Goal: Register for event/course

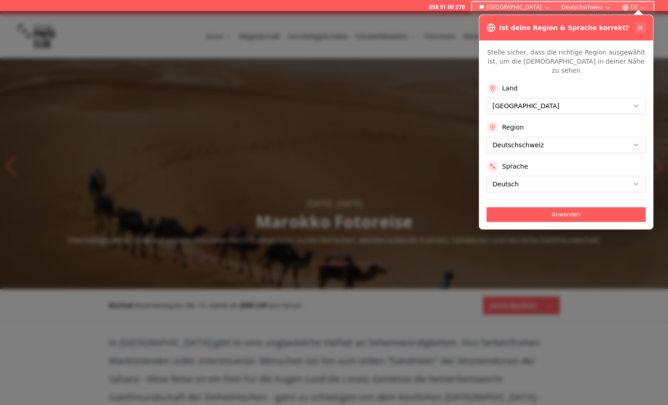
click at [642, 25] on icon at bounding box center [640, 27] width 7 height 7
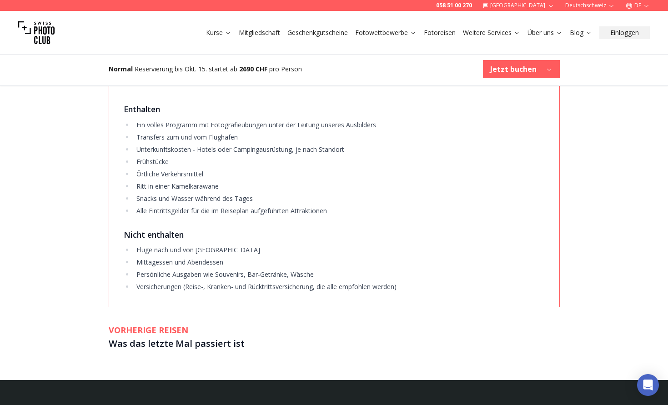
scroll to position [1160, 0]
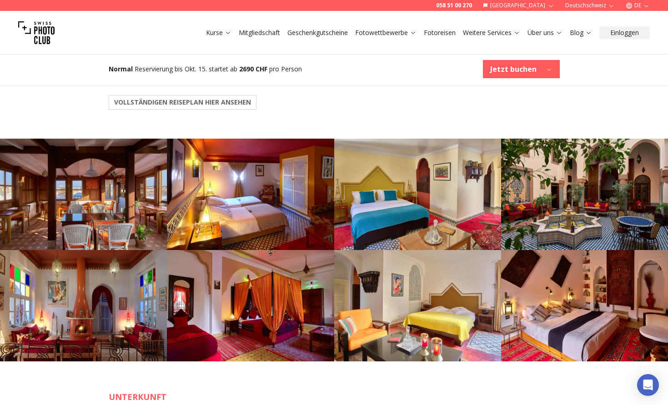
click at [443, 33] on link "Fotoreisen" at bounding box center [440, 32] width 32 height 9
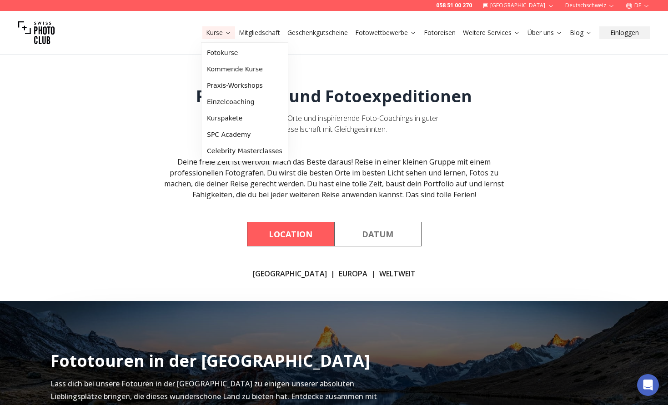
click at [217, 33] on link "Kurse" at bounding box center [218, 32] width 25 height 9
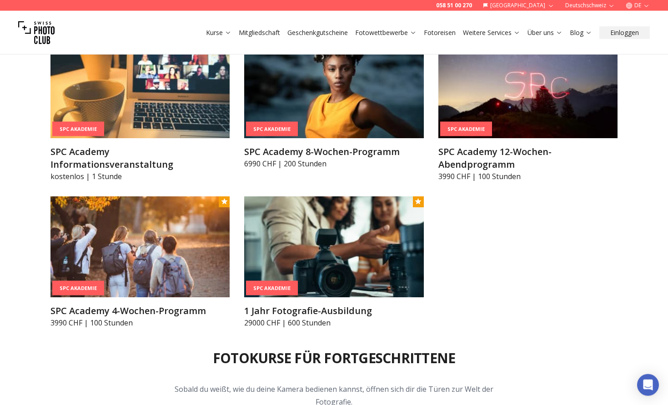
scroll to position [1114, 0]
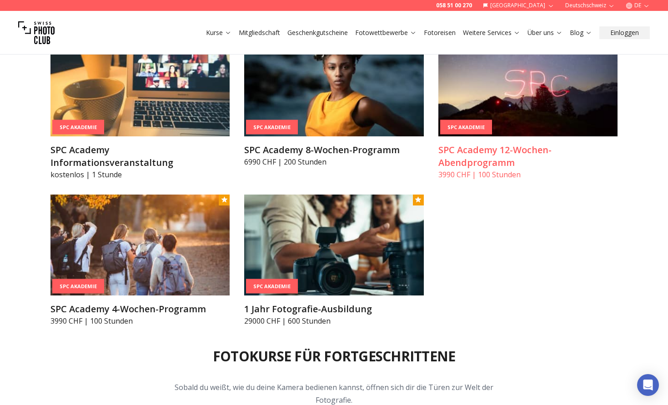
click at [524, 113] on img at bounding box center [529, 85] width 180 height 101
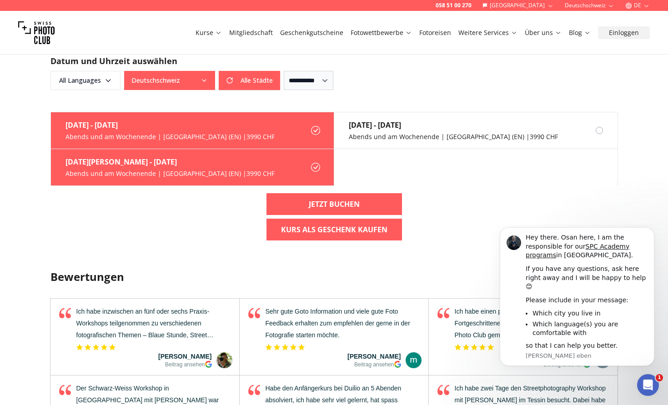
scroll to position [789, 0]
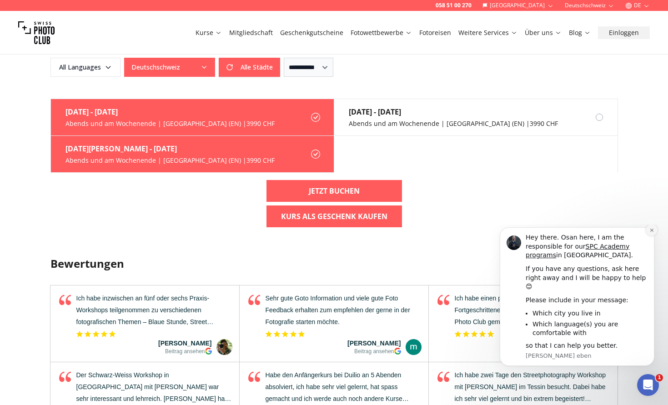
click at [650, 233] on icon "Dismiss notification" at bounding box center [652, 230] width 5 height 5
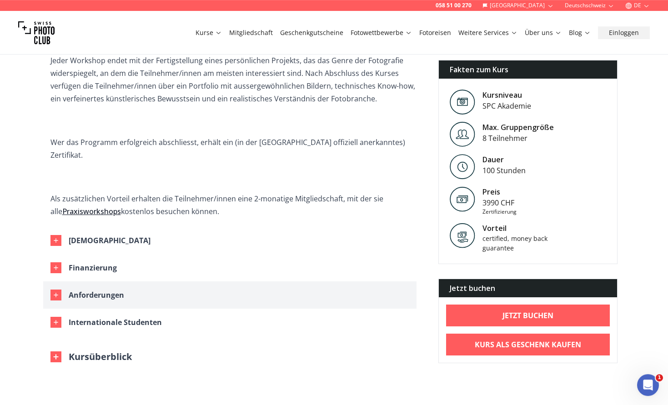
scroll to position [418, 0]
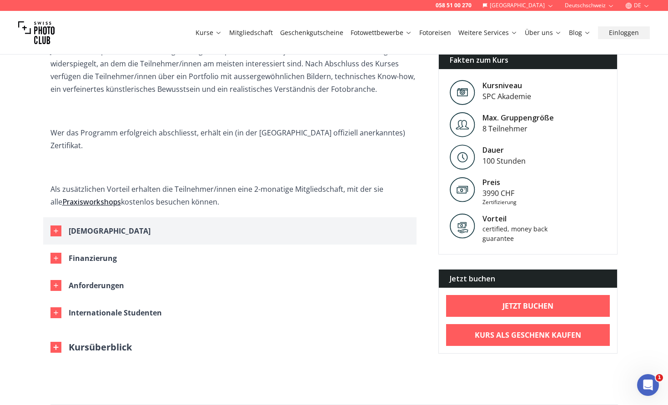
click at [82, 225] on div "[DEMOGRAPHIC_DATA]" at bounding box center [110, 231] width 82 height 13
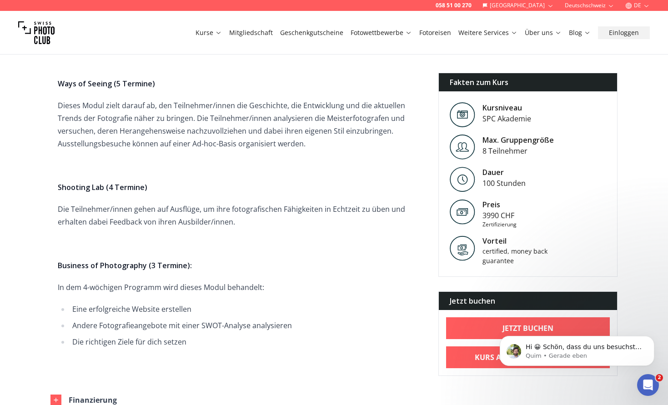
scroll to position [1299, 0]
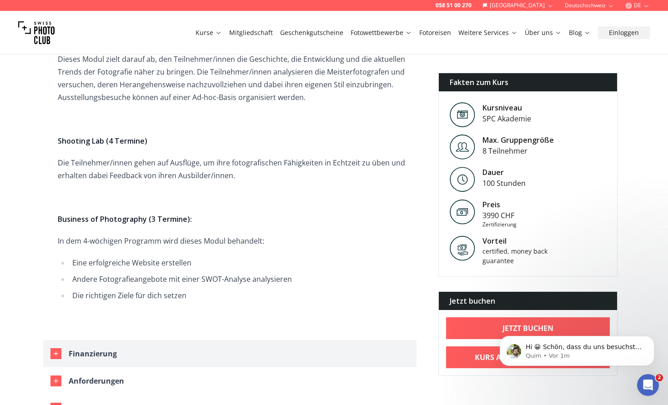
click at [92, 348] on div "Finanzierung" at bounding box center [93, 354] width 48 height 13
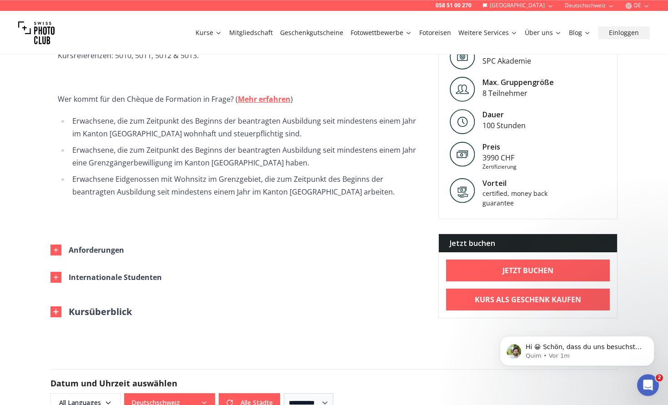
scroll to position [1856, 0]
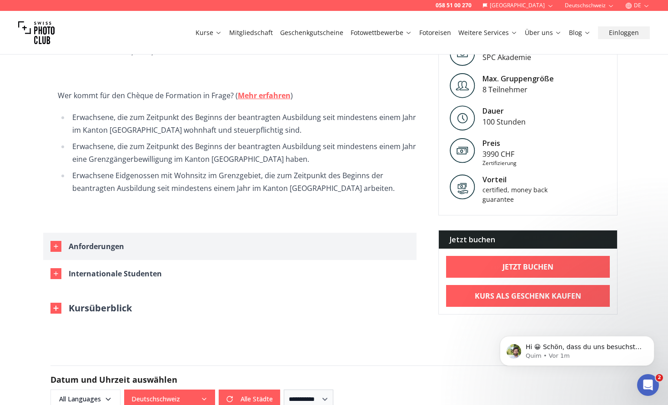
click at [100, 240] on div "Anforderungen" at bounding box center [96, 246] width 55 height 13
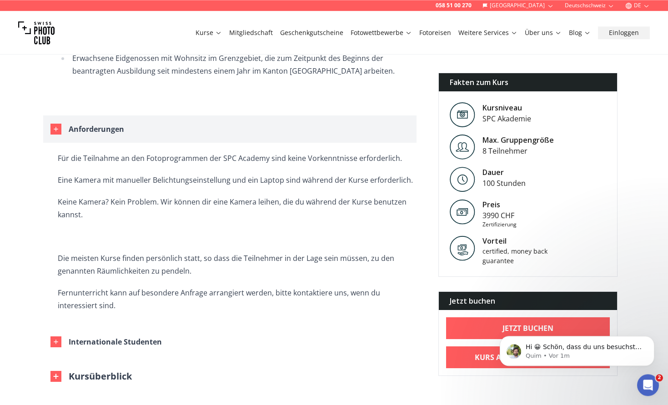
scroll to position [1995, 0]
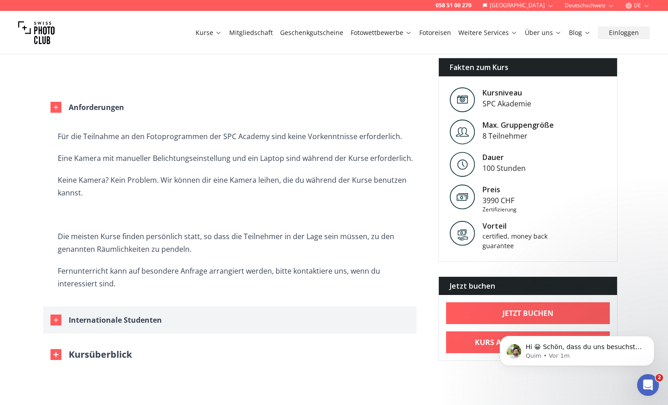
click at [92, 314] on div "Internationale Studenten" at bounding box center [115, 320] width 93 height 13
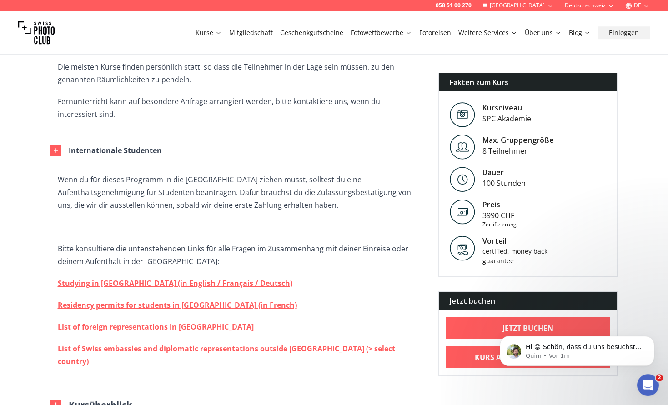
scroll to position [2181, 0]
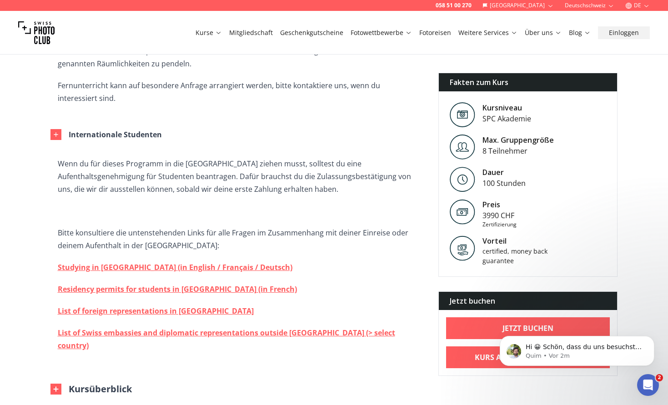
click at [102, 383] on button "Kursüberblick" at bounding box center [90, 389] width 81 height 13
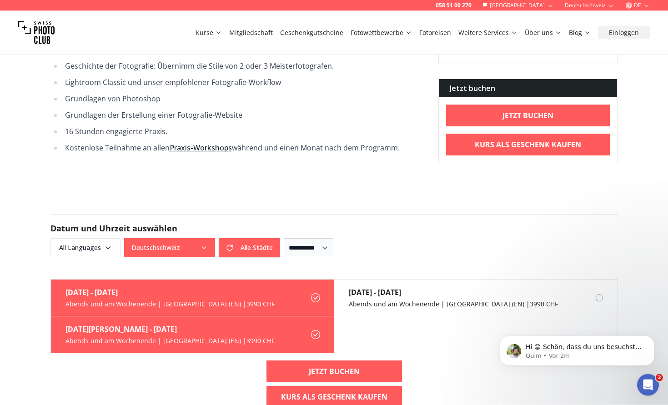
scroll to position [2691, 0]
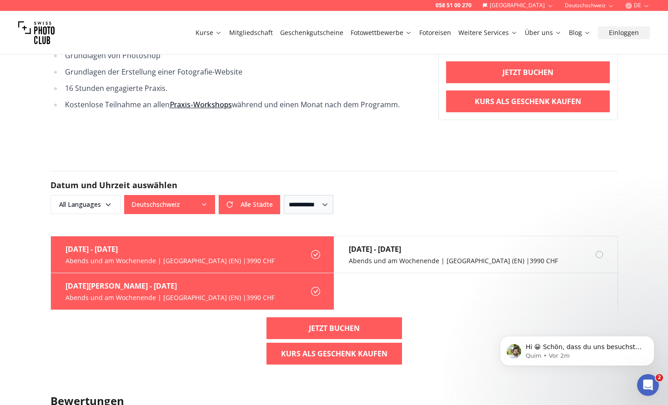
click at [140, 293] on div "Abends und am Wochenende | [GEOGRAPHIC_DATA] (EN) | 3990 CHF" at bounding box center [170, 297] width 209 height 9
click at [267, 273] on label "[DATE][PERSON_NAME] - [DATE] Abends und am Wochenende | [GEOGRAPHIC_DATA] (EN) …" at bounding box center [192, 291] width 283 height 37
click at [316, 287] on icon at bounding box center [315, 291] width 9 height 9
click at [307, 237] on label "[DATE] - [DATE] Abends und am Wochenende | [GEOGRAPHIC_DATA] (EN) | 3990 CHF" at bounding box center [192, 255] width 283 height 37
click at [86, 244] on div "[DATE] - [DATE]" at bounding box center [170, 249] width 209 height 11
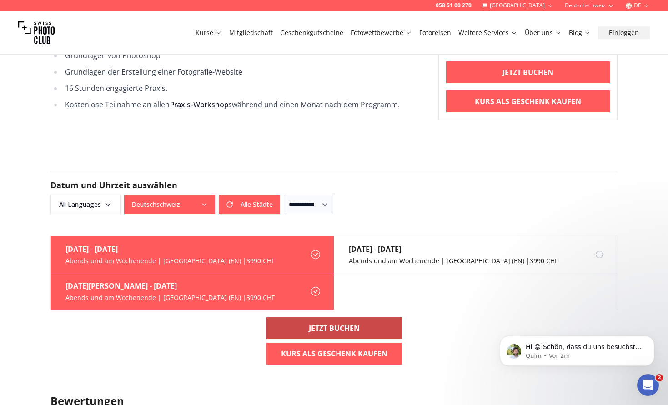
click at [368, 318] on link "Jetzt buchen" at bounding box center [335, 329] width 136 height 22
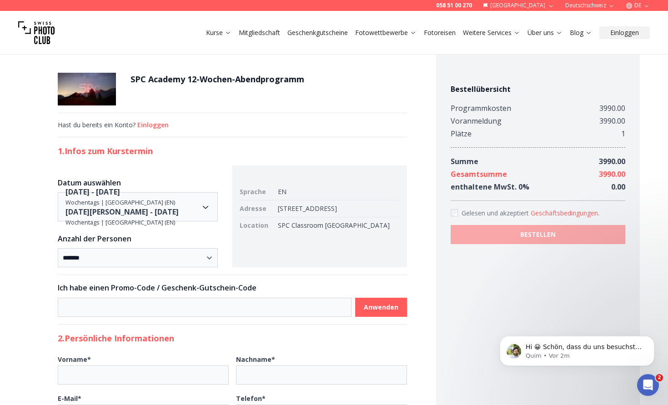
click at [37, 208] on div "**********" at bounding box center [233, 385] width 408 height 682
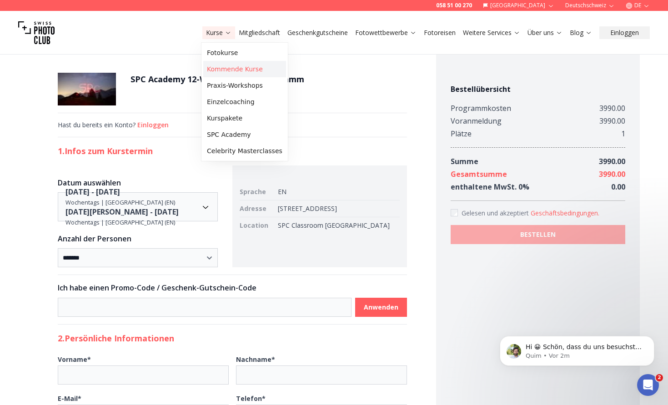
click at [227, 68] on link "Kommende Kurse" at bounding box center [244, 69] width 83 height 16
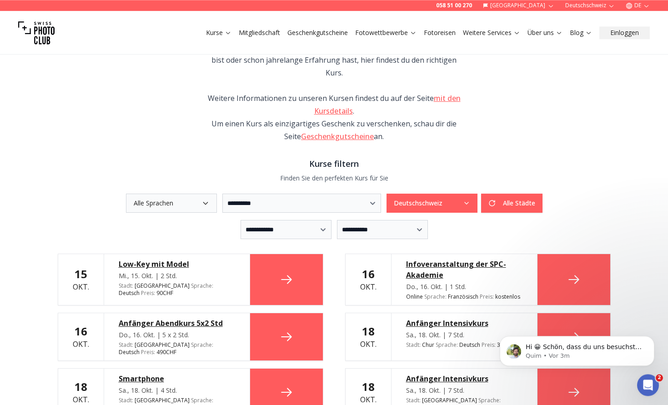
scroll to position [57, 0]
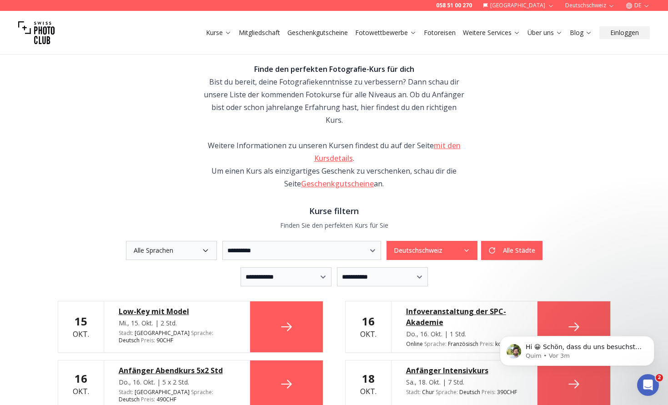
click at [478, 241] on button "Deutschschweiz" at bounding box center [432, 250] width 91 height 19
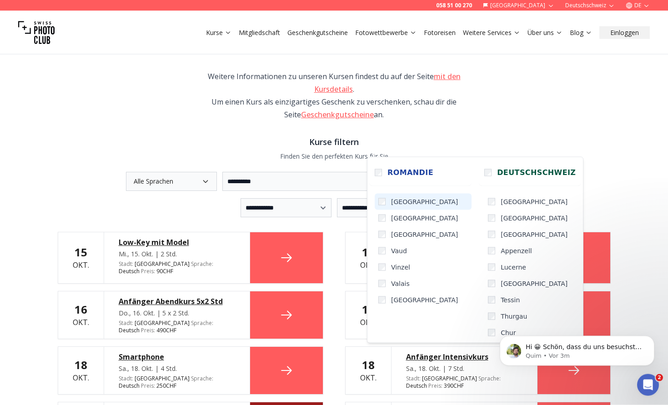
scroll to position [150, 0]
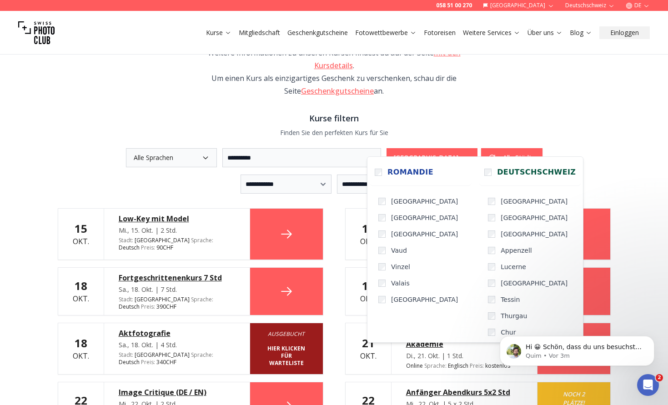
click at [36, 237] on div "**********" at bounding box center [334, 382] width 668 height 976
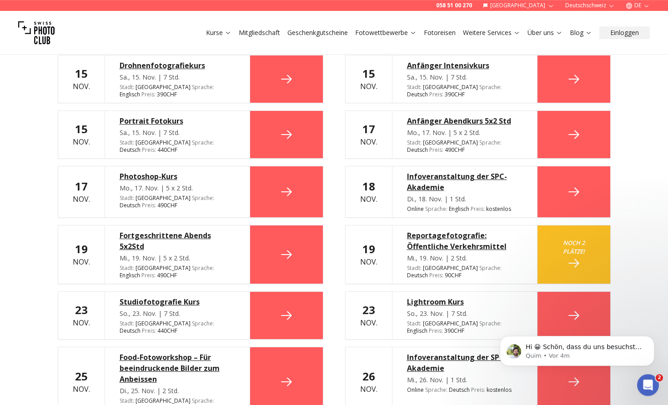
scroll to position [1050, 0]
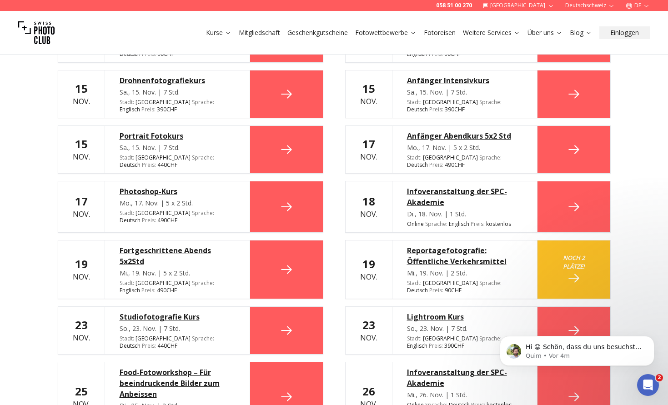
click at [272, 241] on link at bounding box center [286, 270] width 73 height 58
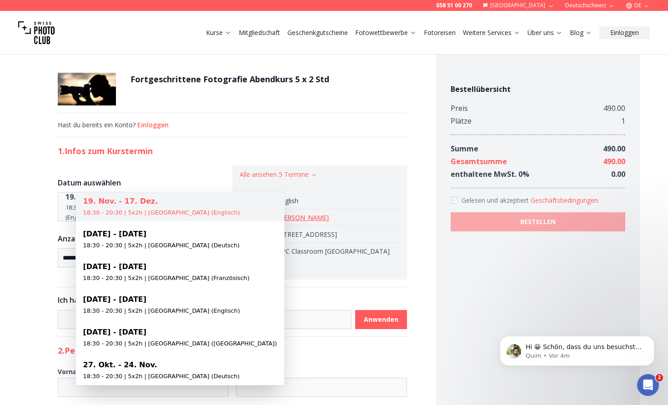
select select "**********"
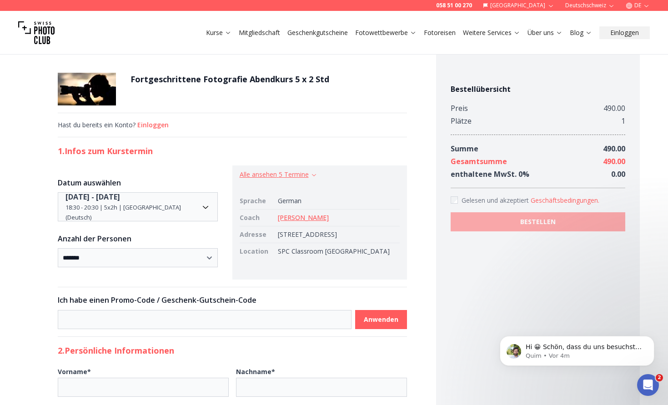
click at [264, 176] on button "Alle ansehen 5 Termine" at bounding box center [279, 174] width 78 height 9
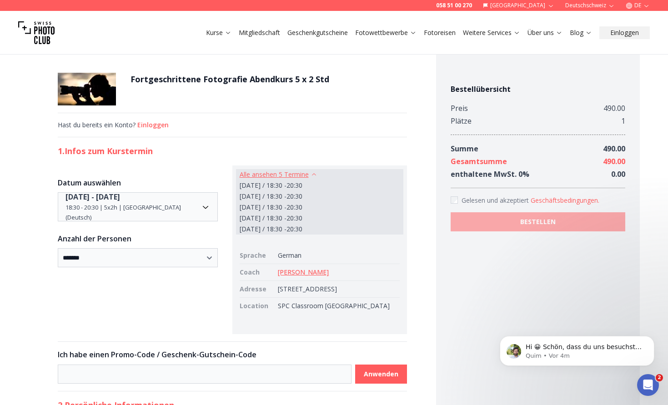
click at [264, 176] on button "Alle ansehen 5 Termine" at bounding box center [279, 174] width 78 height 9
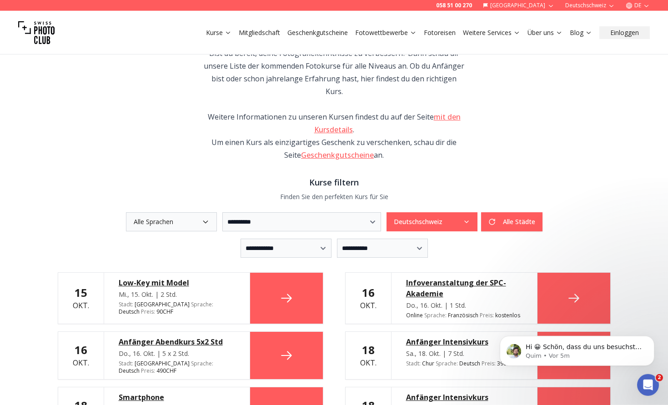
scroll to position [76, 0]
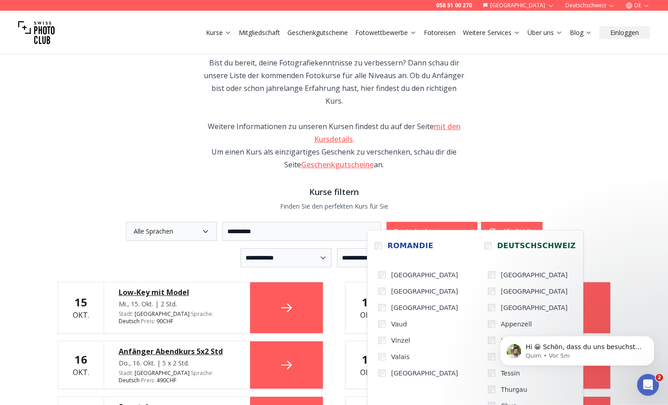
click at [470, 228] on icon "button" at bounding box center [466, 231] width 7 height 7
click at [575, 138] on div "**********" at bounding box center [334, 379] width 582 height 824
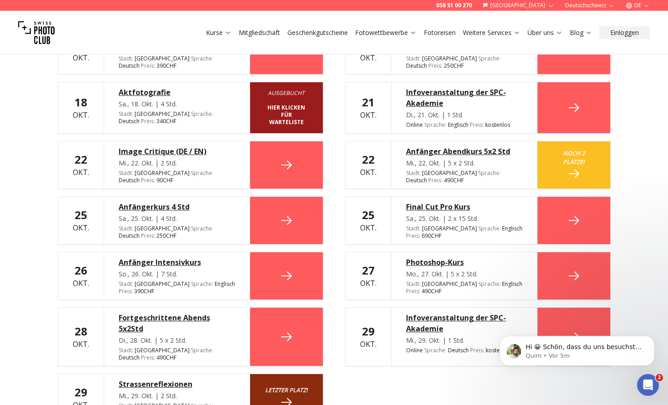
scroll to position [401, 0]
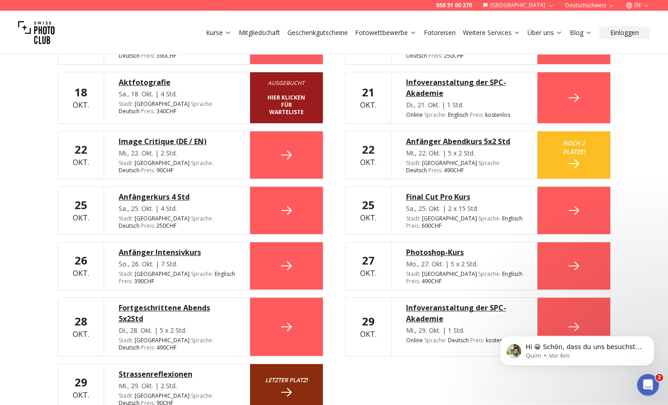
click at [557, 187] on link at bounding box center [574, 210] width 73 height 47
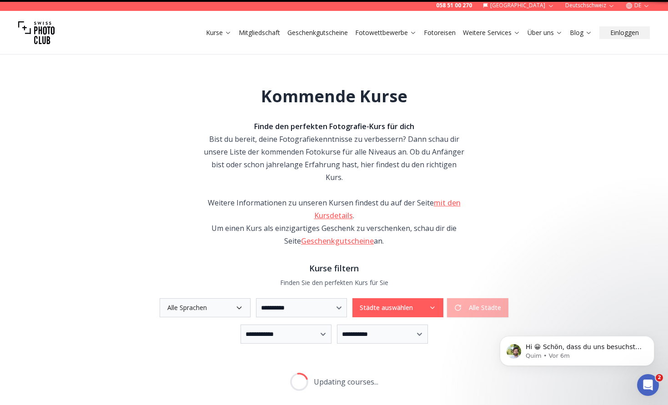
scroll to position [148, 0]
